Goal: Information Seeking & Learning: Find specific page/section

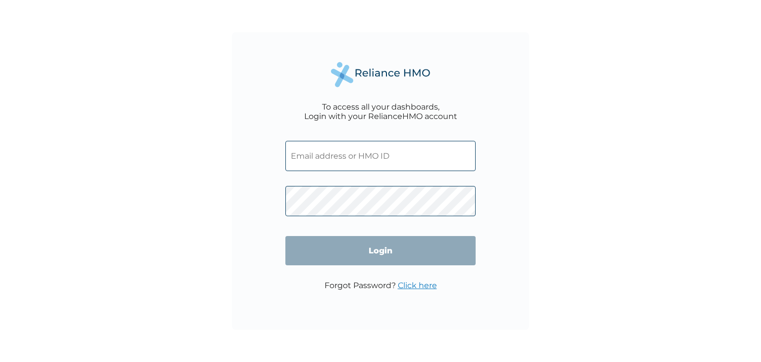
click at [367, 158] on input "text" at bounding box center [380, 156] width 190 height 30
paste input "FBS/10042/A"
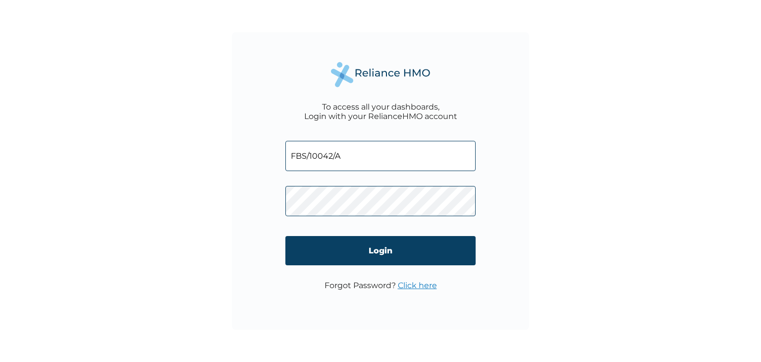
type input "FBS/10042/A"
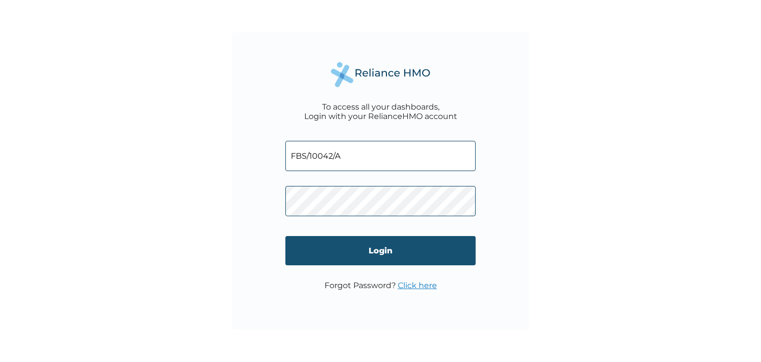
click at [380, 245] on input "Login" at bounding box center [380, 250] width 190 height 29
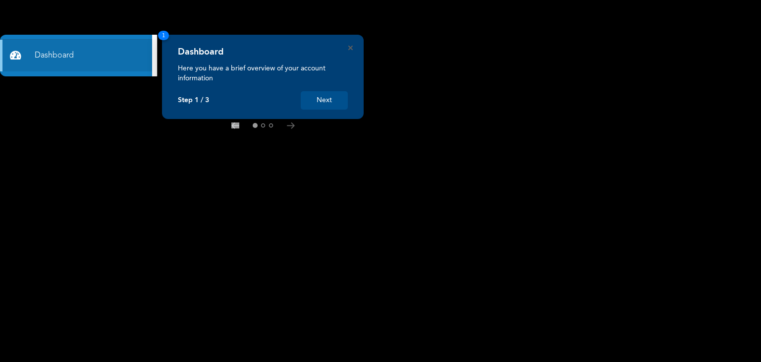
click at [336, 107] on button "Next" at bounding box center [324, 100] width 47 height 18
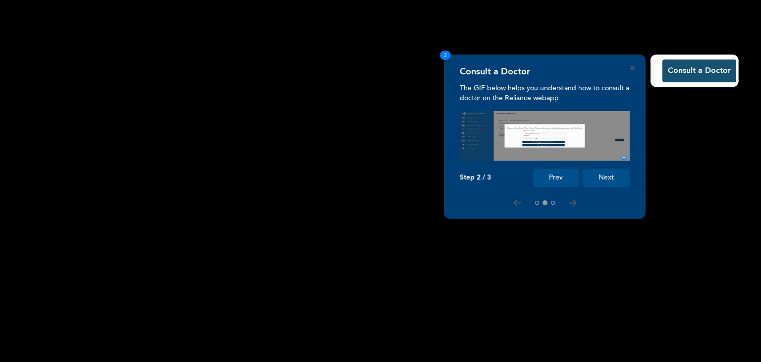
click at [683, 74] on button "Consult a Doctor" at bounding box center [699, 70] width 74 height 23
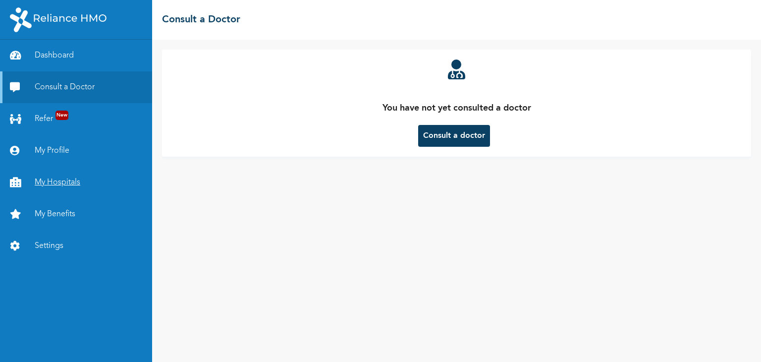
click at [106, 179] on link "My Hospitals" at bounding box center [76, 182] width 152 height 32
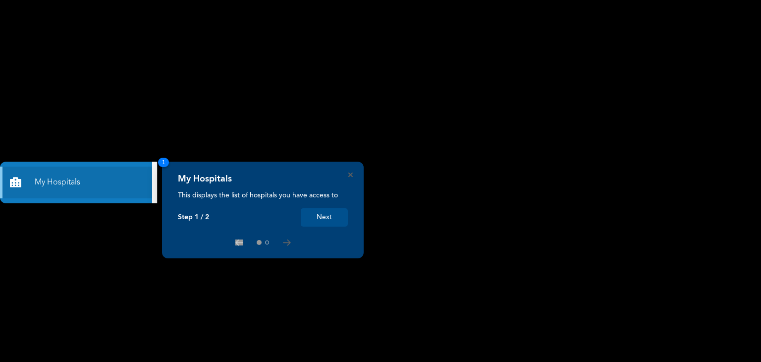
click at [306, 211] on button "Next" at bounding box center [324, 217] width 47 height 18
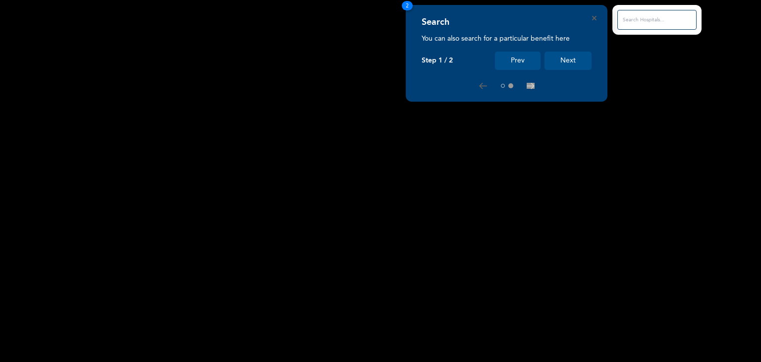
click at [571, 56] on button "Next" at bounding box center [567, 61] width 47 height 18
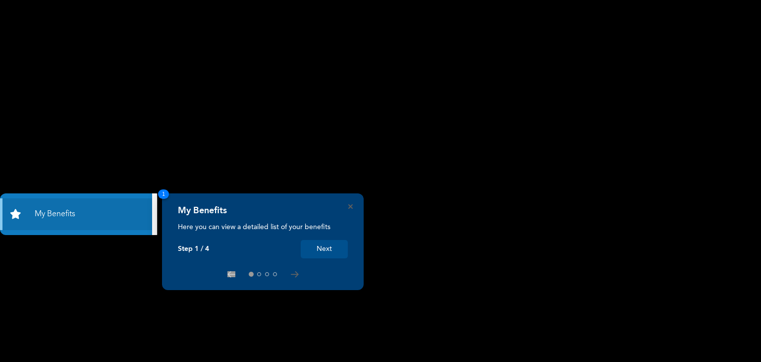
click at [331, 247] on button "Next" at bounding box center [324, 249] width 47 height 18
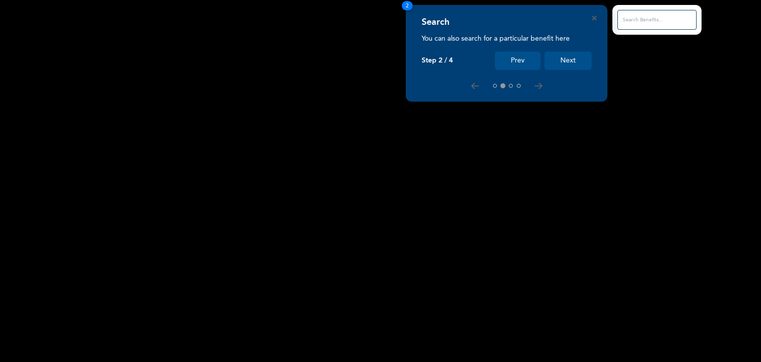
click at [578, 60] on button "Next" at bounding box center [567, 61] width 47 height 18
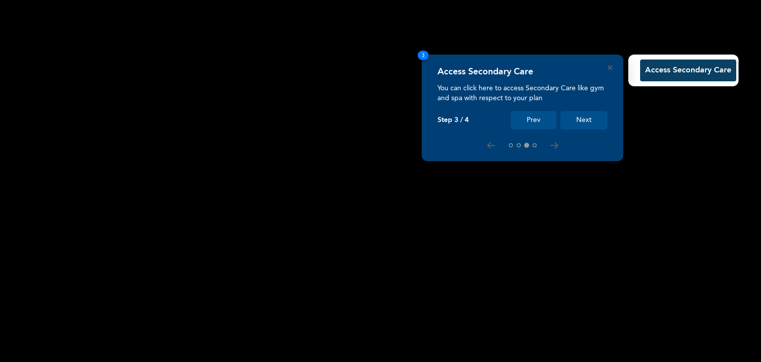
click at [580, 115] on button "Next" at bounding box center [583, 120] width 47 height 18
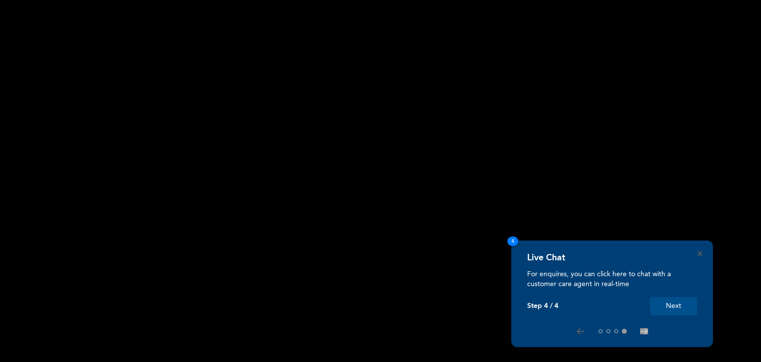
click at [688, 309] on button "Next" at bounding box center [673, 306] width 47 height 18
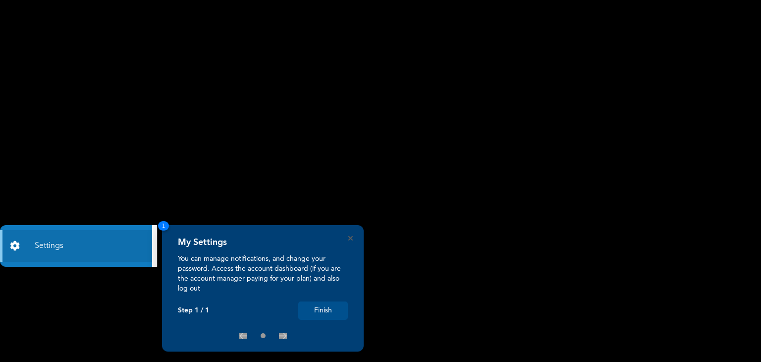
click at [327, 309] on button "Finish" at bounding box center [323, 310] width 50 height 18
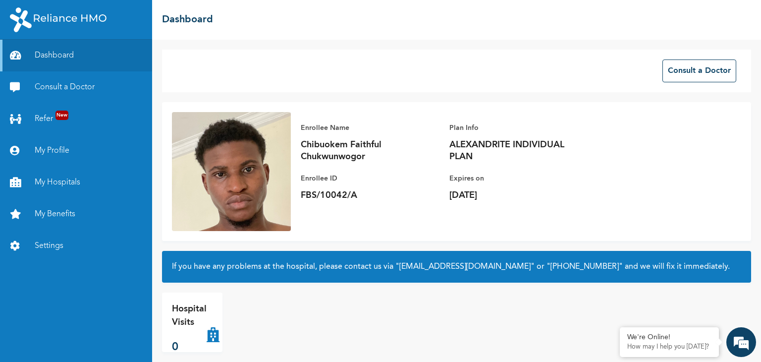
scroll to position [10, 0]
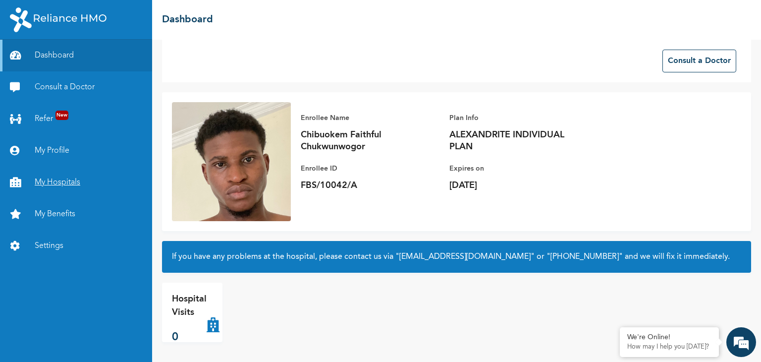
click at [66, 175] on link "My Hospitals" at bounding box center [76, 182] width 152 height 32
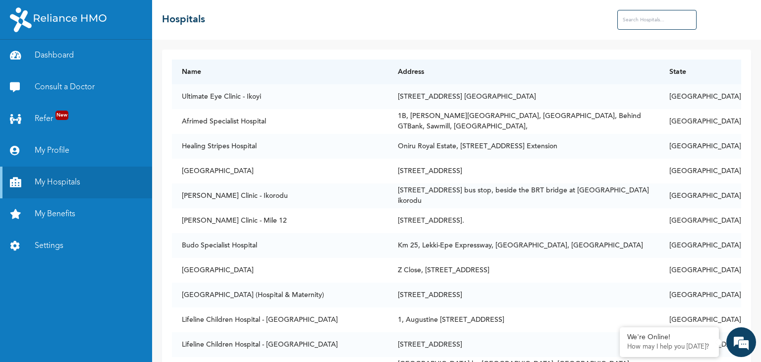
click at [630, 25] on input "text" at bounding box center [656, 20] width 79 height 20
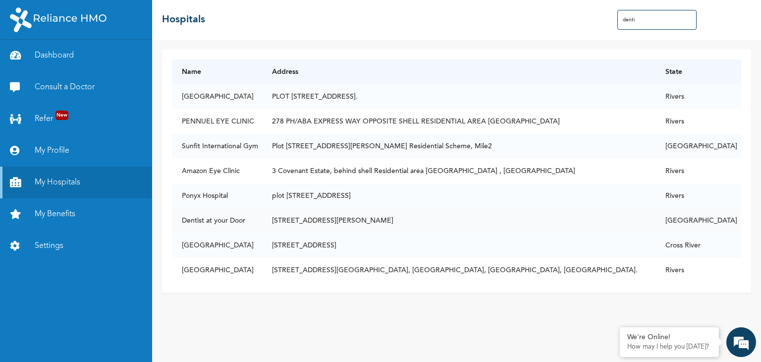
type input "denti"
click at [222, 215] on td "Dentist at your Door" at bounding box center [217, 220] width 90 height 25
click at [234, 219] on td "Dentist at your Door" at bounding box center [217, 220] width 90 height 25
click at [416, 212] on td "[STREET_ADDRESS][PERSON_NAME]" at bounding box center [458, 220] width 393 height 25
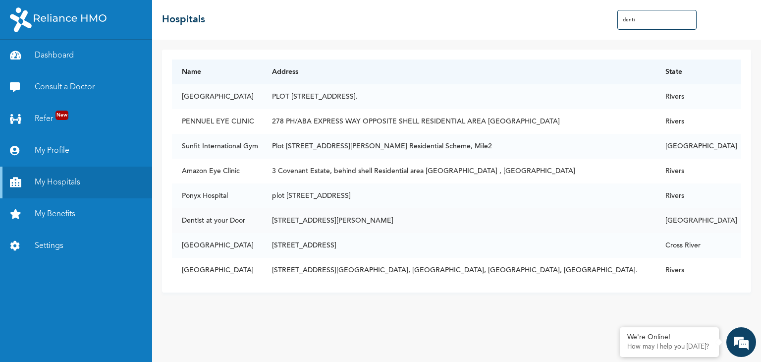
drag, startPoint x: 416, startPoint y: 212, endPoint x: 379, endPoint y: 218, distance: 37.2
click at [379, 218] on td "[STREET_ADDRESS][PERSON_NAME]" at bounding box center [458, 220] width 393 height 25
click at [262, 227] on td "Dentist at your Door" at bounding box center [217, 220] width 90 height 25
click at [216, 218] on td "Dentist at your Door" at bounding box center [217, 220] width 90 height 25
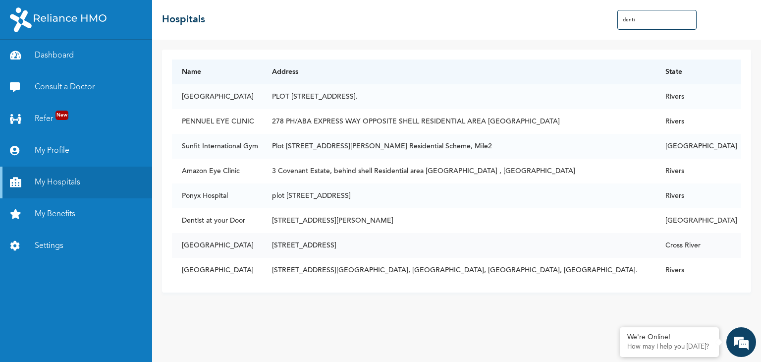
click at [236, 246] on td "[GEOGRAPHIC_DATA]" at bounding box center [217, 245] width 90 height 25
click at [233, 271] on td "[GEOGRAPHIC_DATA]" at bounding box center [217, 270] width 90 height 25
click at [216, 92] on td "[GEOGRAPHIC_DATA]" at bounding box center [217, 96] width 90 height 25
click at [219, 114] on td "PENNUEL EYE CLINIC" at bounding box center [217, 121] width 90 height 25
click at [216, 161] on td "Amazon Eye Clinic" at bounding box center [217, 171] width 90 height 25
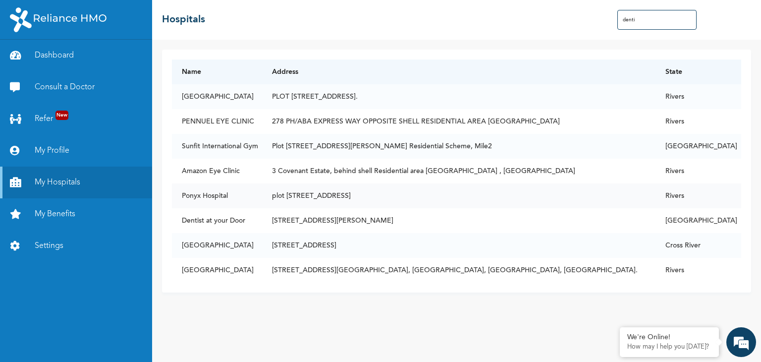
click at [221, 198] on td "Ponyx Hospital" at bounding box center [217, 195] width 90 height 25
click at [221, 220] on td "Dentist at your Door" at bounding box center [217, 220] width 90 height 25
click at [208, 249] on td "[GEOGRAPHIC_DATA]" at bounding box center [217, 245] width 90 height 25
click at [224, 224] on td "Dentist at your Door" at bounding box center [217, 220] width 90 height 25
click at [209, 222] on td "Dentist at your Door" at bounding box center [217, 220] width 90 height 25
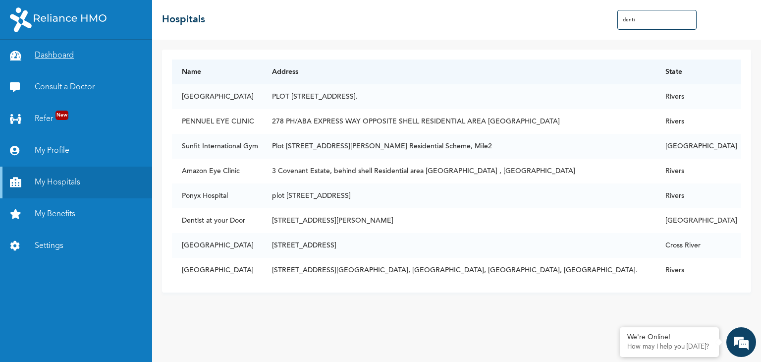
click at [65, 64] on link "Dashboard" at bounding box center [76, 56] width 152 height 32
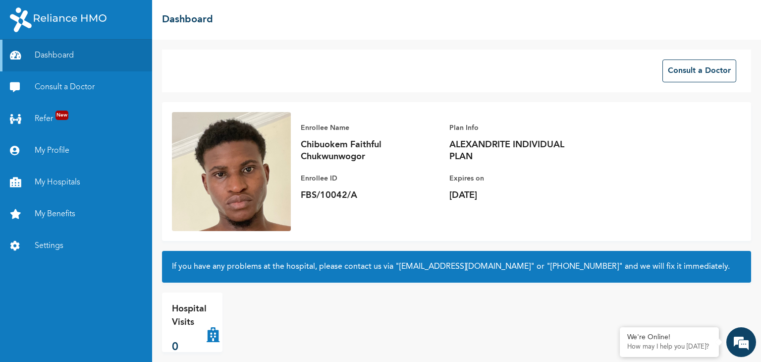
scroll to position [10, 0]
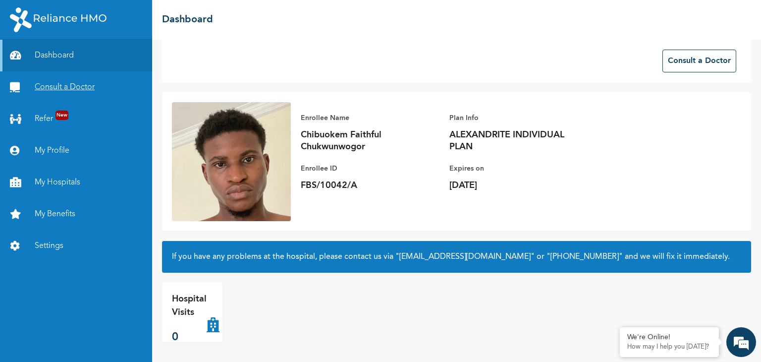
click at [66, 85] on link "Consult a Doctor" at bounding box center [76, 87] width 152 height 32
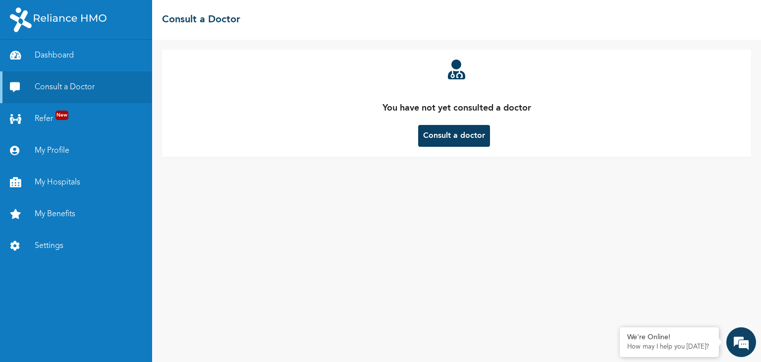
click at [458, 133] on button "Consult a doctor" at bounding box center [454, 136] width 72 height 22
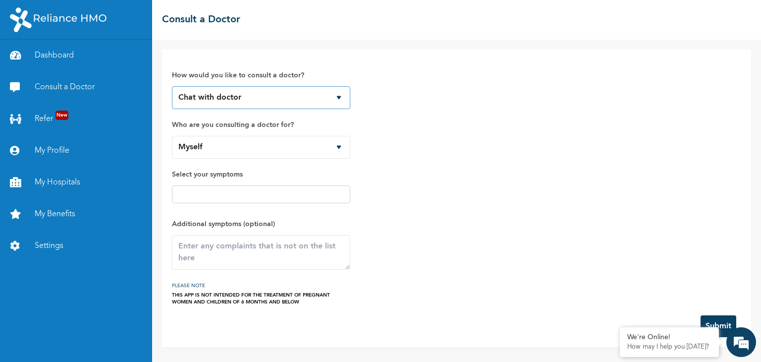
click at [320, 101] on select "Chat with doctor Phone Call" at bounding box center [261, 97] width 178 height 23
click at [52, 61] on link "Dashboard" at bounding box center [76, 56] width 152 height 32
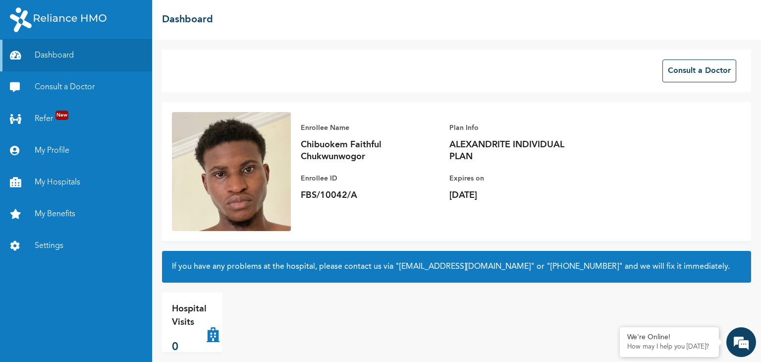
scroll to position [10, 0]
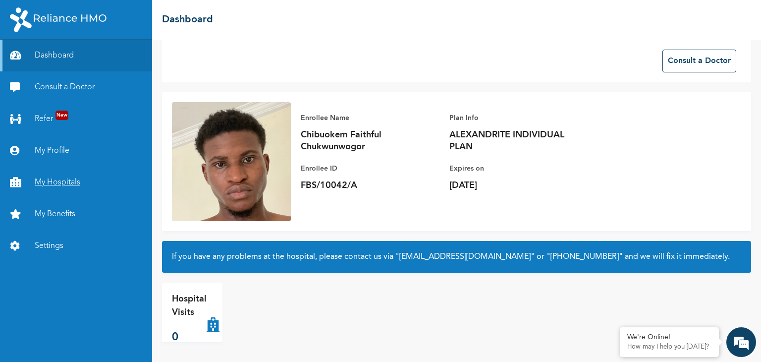
click at [56, 175] on link "My Hospitals" at bounding box center [76, 182] width 152 height 32
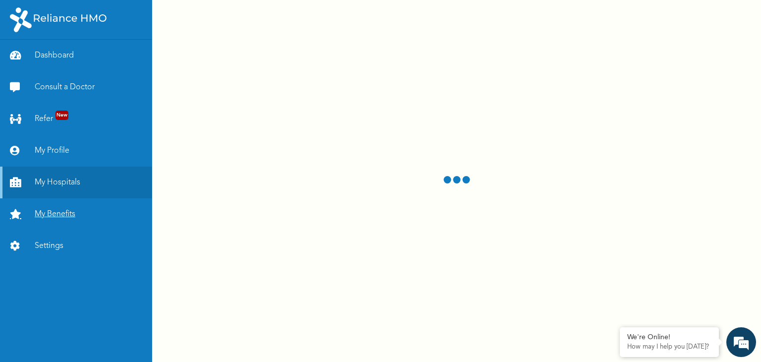
click at [60, 218] on link "My Benefits" at bounding box center [76, 214] width 152 height 32
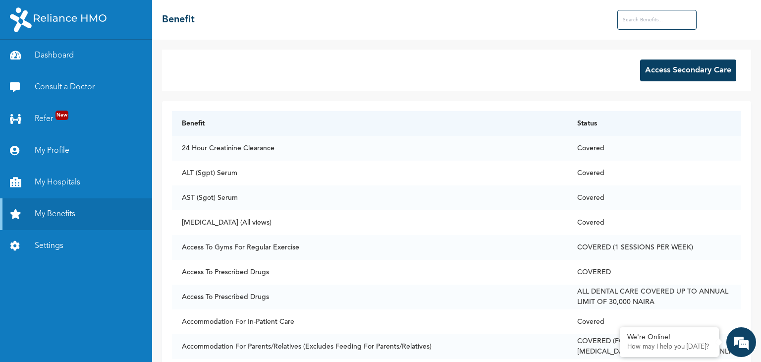
click at [669, 73] on button "Access Secondary Care" at bounding box center [688, 70] width 96 height 22
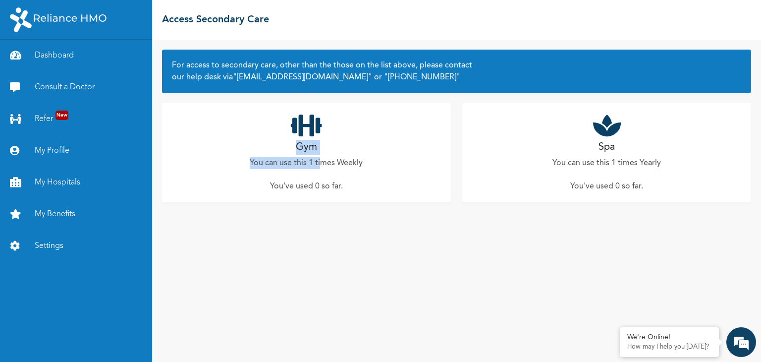
drag, startPoint x: 323, startPoint y: 164, endPoint x: 295, endPoint y: 135, distance: 40.3
click at [295, 135] on div "Gym You can use this 1 times Weekly You've used 0 so far ." at bounding box center [306, 152] width 289 height 99
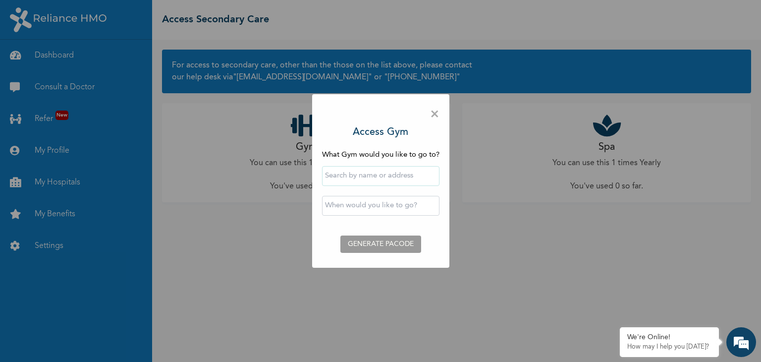
click at [432, 112] on span "×" at bounding box center [434, 114] width 9 height 21
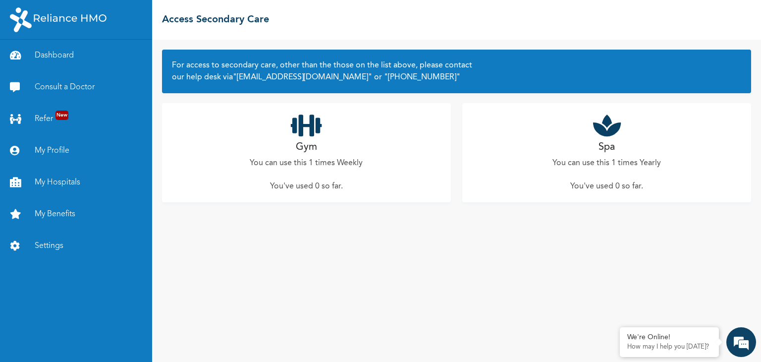
click at [272, 174] on div "Gym You can use this 1 times Weekly You've used 0 so far ." at bounding box center [306, 152] width 289 height 99
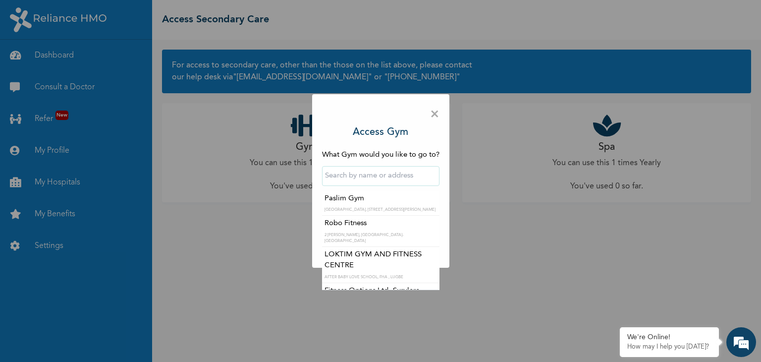
click at [358, 178] on input "text" at bounding box center [380, 176] width 117 height 20
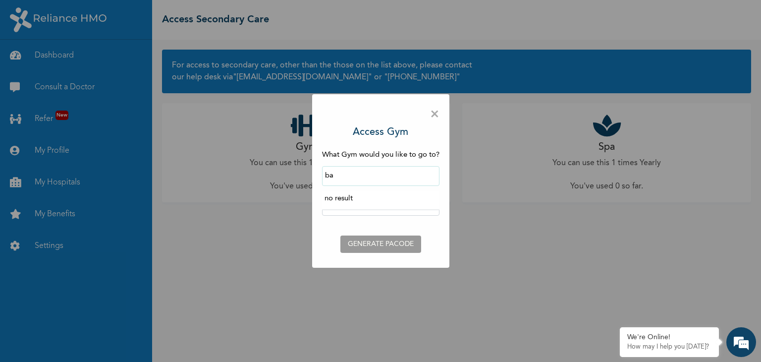
type input "b"
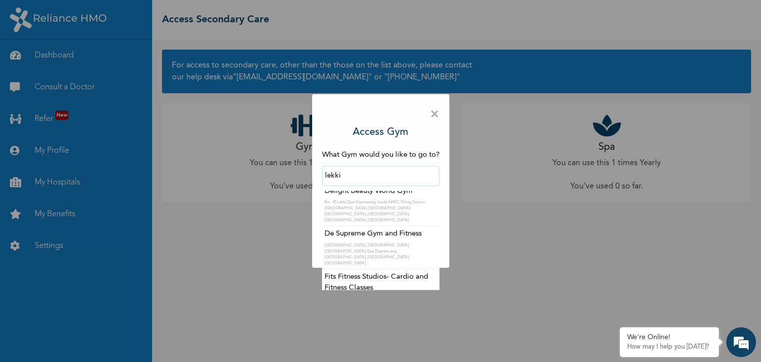
scroll to position [262, 0]
type input "lekki"
click at [255, 246] on div "× Access Gym What Gym would you like to go to? lekki Genesis Fitness Gym KM 48 …" at bounding box center [380, 181] width 761 height 362
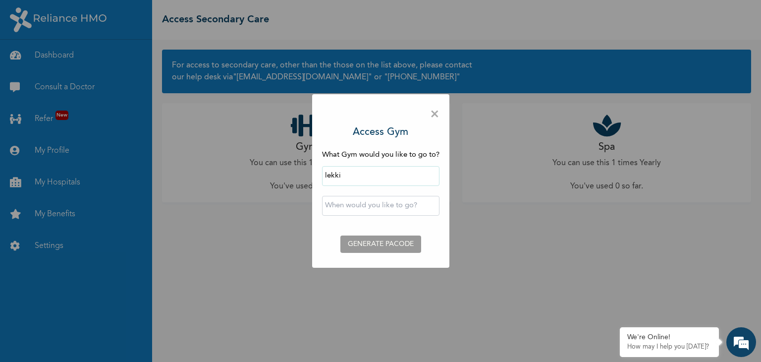
click at [255, 246] on div "× Access Gym What Gym would you like to go to? lekki ‹ [DATE] › Su Mo Tu We Th …" at bounding box center [380, 181] width 761 height 362
click at [434, 112] on span "×" at bounding box center [434, 114] width 9 height 21
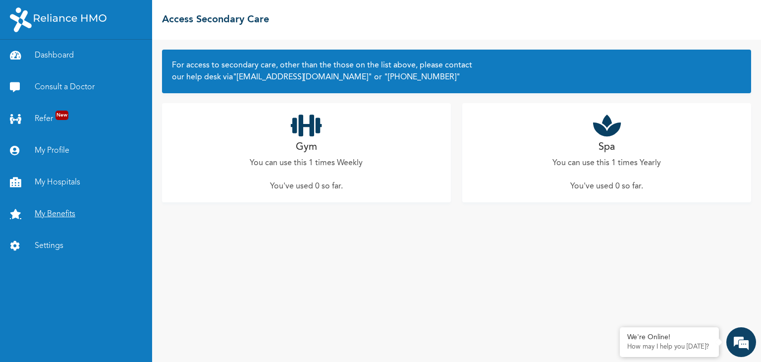
click at [102, 211] on link "My Benefits" at bounding box center [76, 214] width 152 height 32
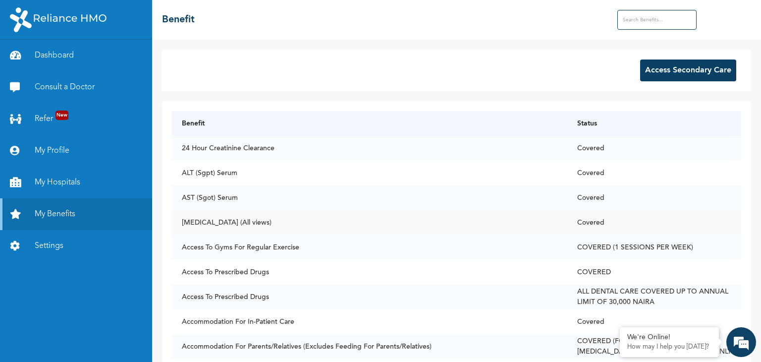
click at [207, 224] on td "[MEDICAL_DATA] (All views)" at bounding box center [369, 222] width 395 height 25
click at [233, 244] on td "Access To Gyms For Regular Exercise" at bounding box center [369, 247] width 395 height 25
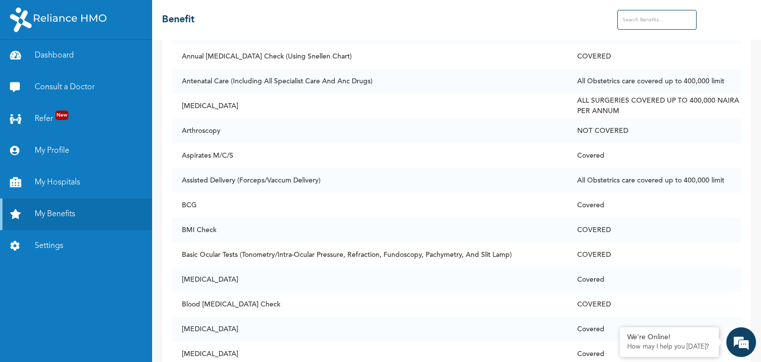
scroll to position [414, 0]
click at [54, 143] on link "My Profile" at bounding box center [76, 151] width 152 height 32
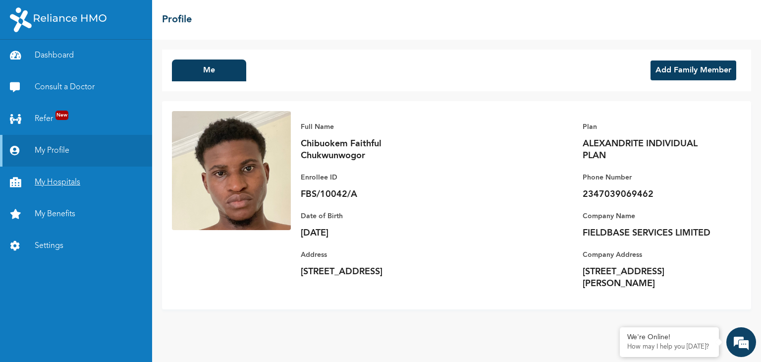
click at [56, 181] on link "My Hospitals" at bounding box center [76, 182] width 152 height 32
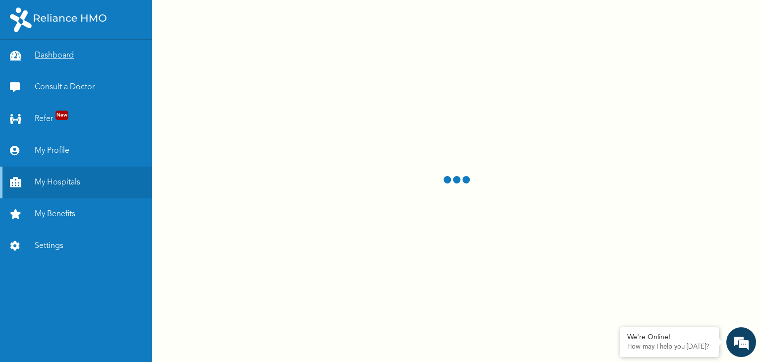
click at [53, 61] on link "Dashboard" at bounding box center [76, 56] width 152 height 32
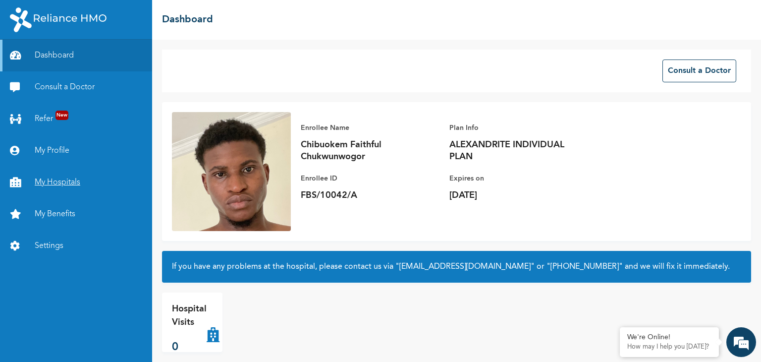
click at [53, 182] on link "My Hospitals" at bounding box center [76, 182] width 152 height 32
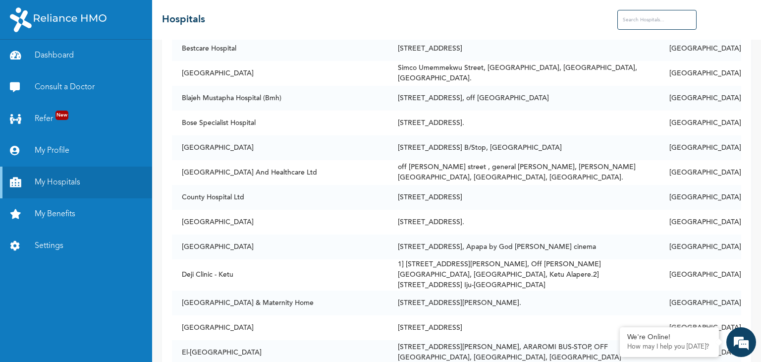
scroll to position [1309, 0]
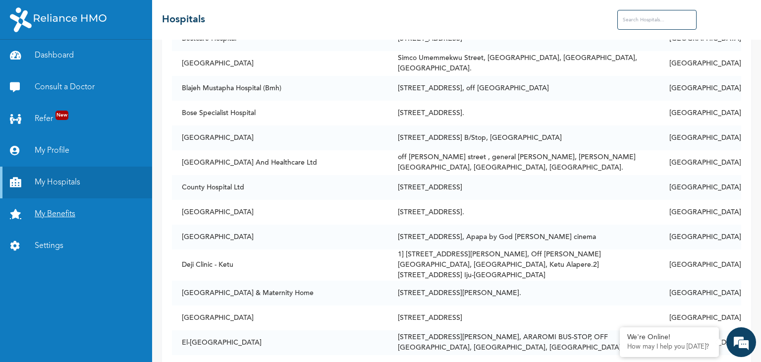
click at [99, 220] on link "My Benefits" at bounding box center [76, 214] width 152 height 32
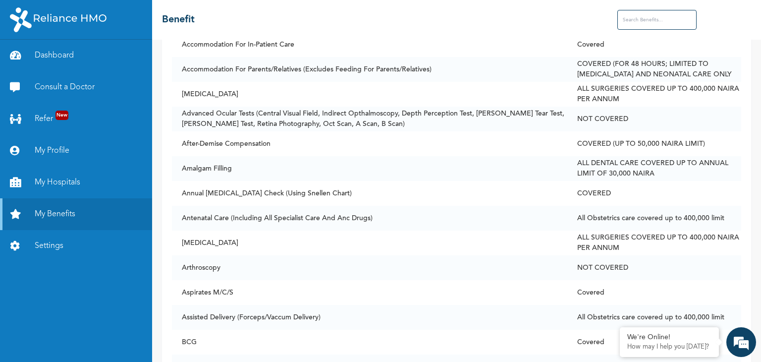
scroll to position [276, 0]
click at [644, 20] on input "text" at bounding box center [656, 20] width 79 height 20
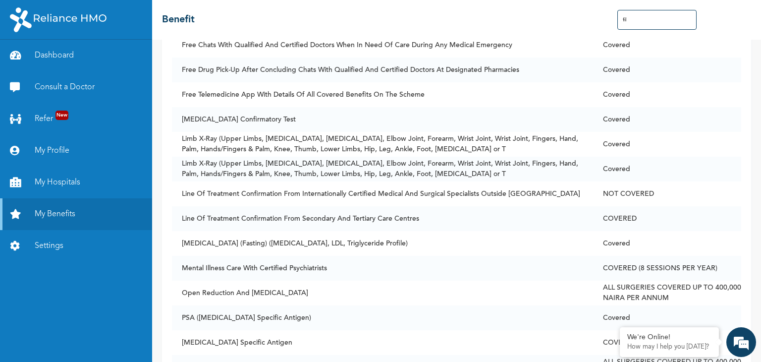
scroll to position [0, 0]
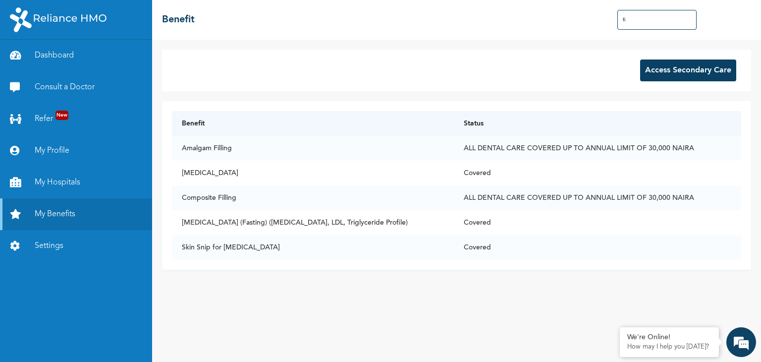
type input "f"
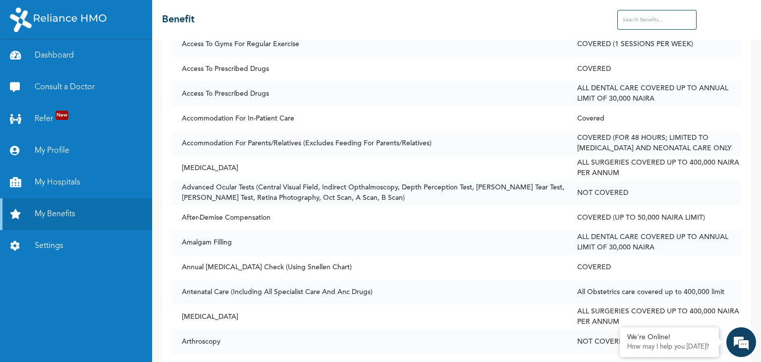
scroll to position [204, 0]
click at [56, 187] on link "My Hospitals" at bounding box center [76, 182] width 152 height 32
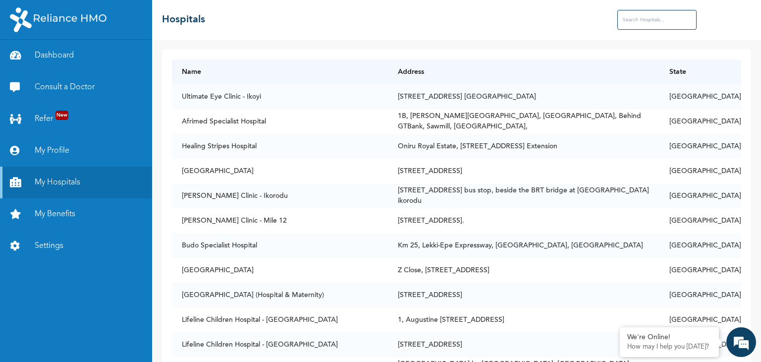
click at [631, 28] on input "text" at bounding box center [656, 20] width 79 height 20
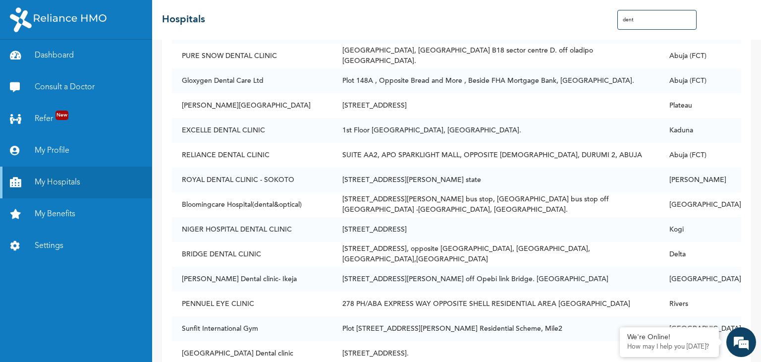
scroll to position [2398, 0]
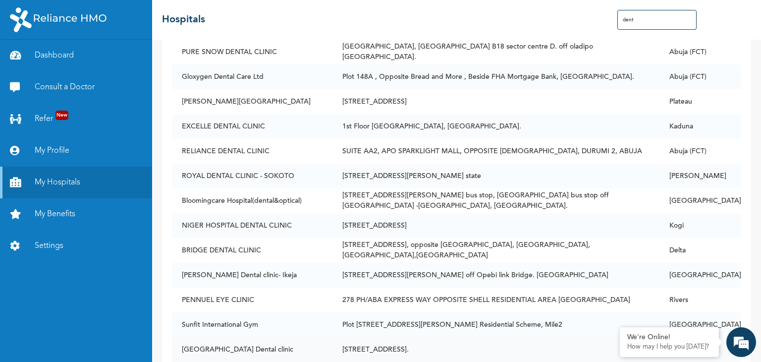
type input "dent"
